Goal: Navigation & Orientation: Go to known website

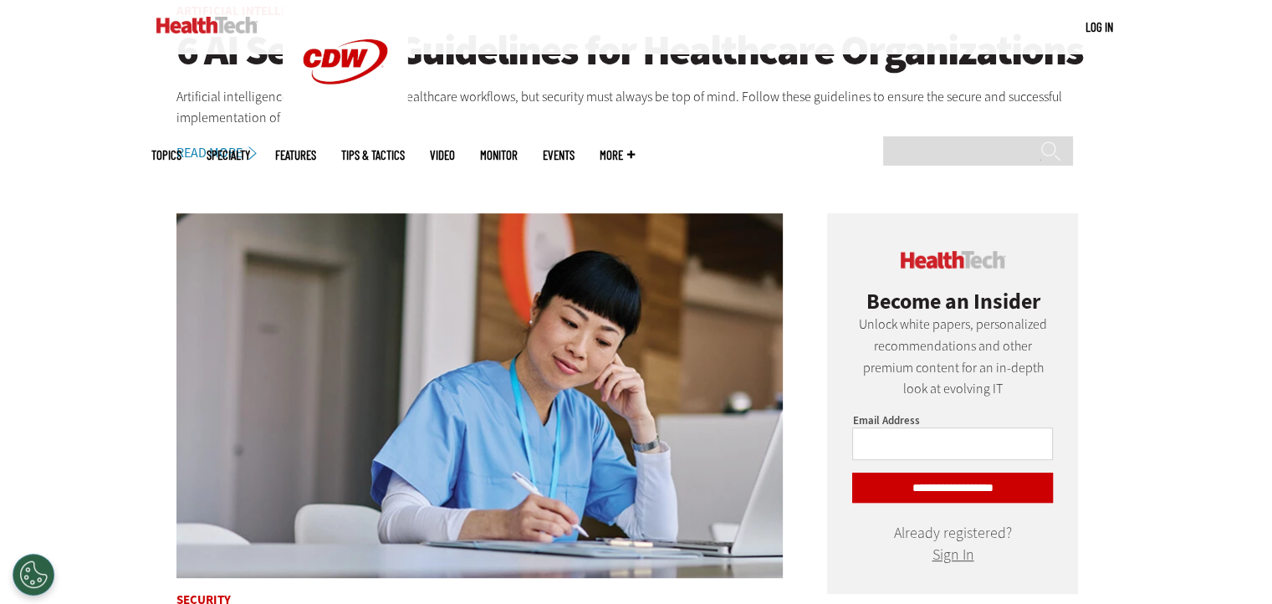
scroll to position [753, 0]
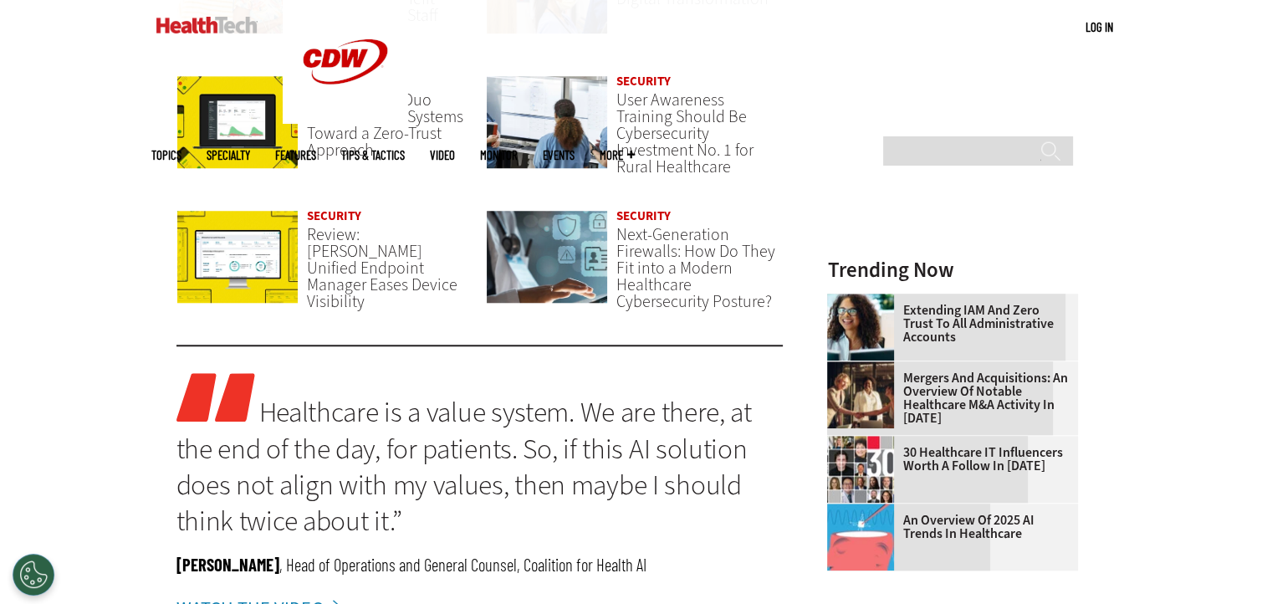
scroll to position [1422, 0]
